Goal: Use online tool/utility: Utilize a website feature to perform a specific function

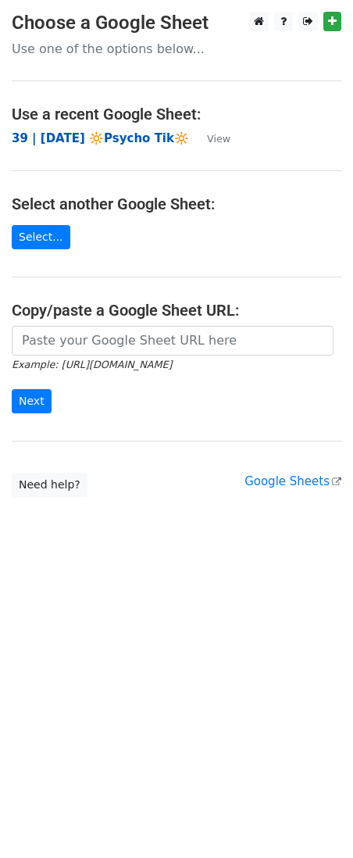
click at [63, 137] on strong "39 | [DATE] 🔆Psycho Tik🔆" at bounding box center [100, 138] width 177 height 14
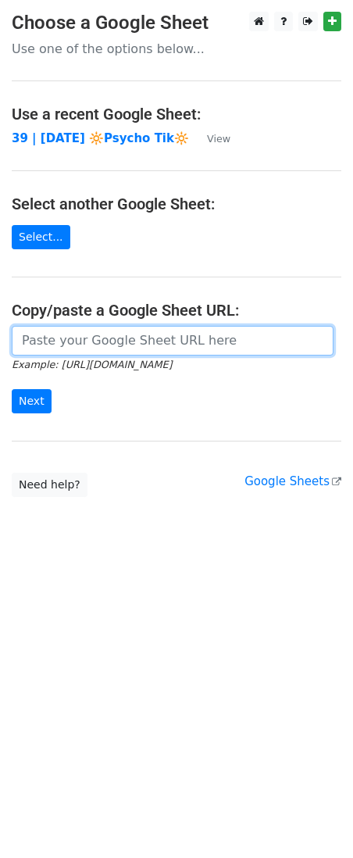
click at [136, 334] on input "url" at bounding box center [173, 341] width 322 height 30
paste input "https://docs.google.com/spreadsheets/d/1vHZgeOhxeonujOQjSVuOxuelIb5soNQq8Rts7rn…"
type input "https://docs.google.com/spreadsheets/d/1vHZgeOhxeonujOQjSVuOxuelIb5soNQq8Rts7rn…"
click at [12, 389] on input "Next" at bounding box center [32, 401] width 40 height 24
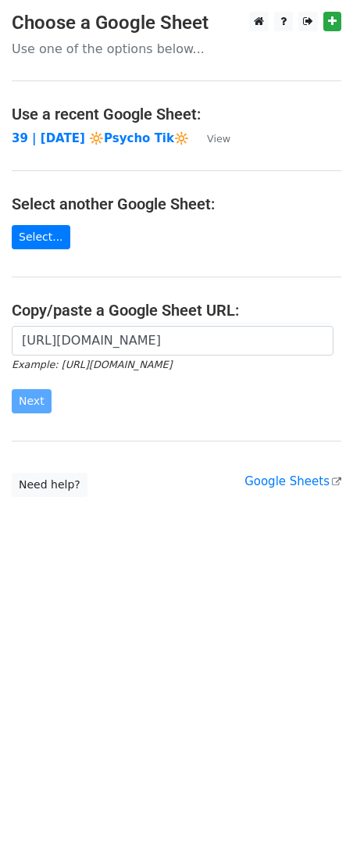
scroll to position [0, 0]
